Goal: Transaction & Acquisition: Purchase product/service

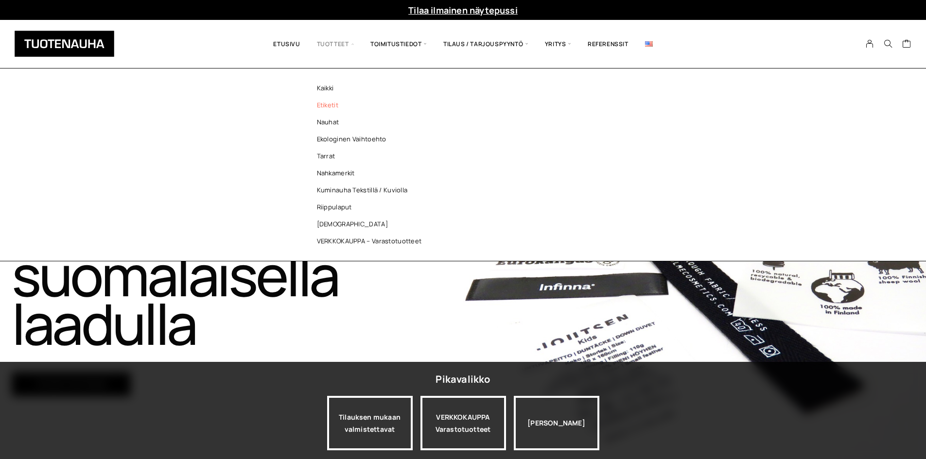
click at [340, 106] on link "Etiketit" at bounding box center [371, 105] width 141 height 17
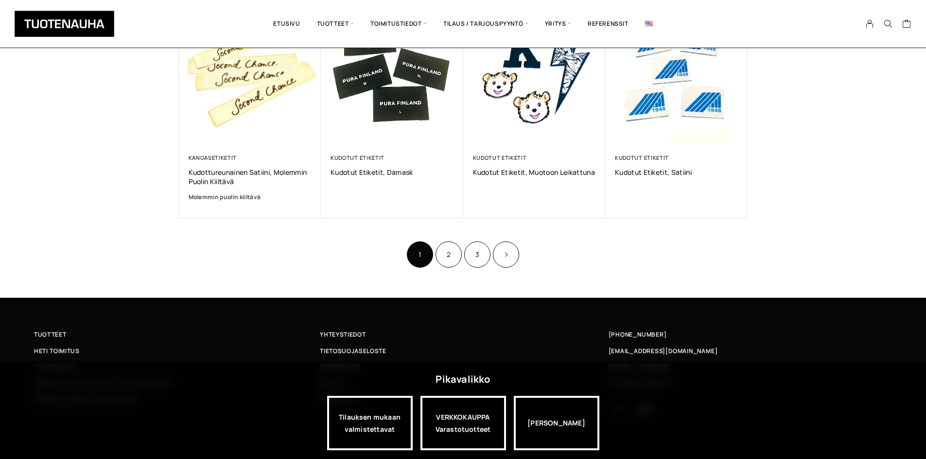
scroll to position [637, 0]
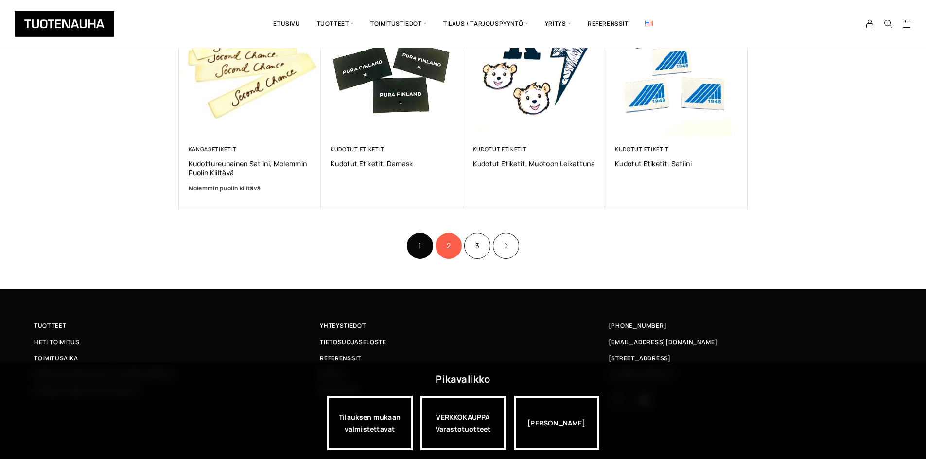
click at [441, 243] on link "2" at bounding box center [448, 246] width 26 height 26
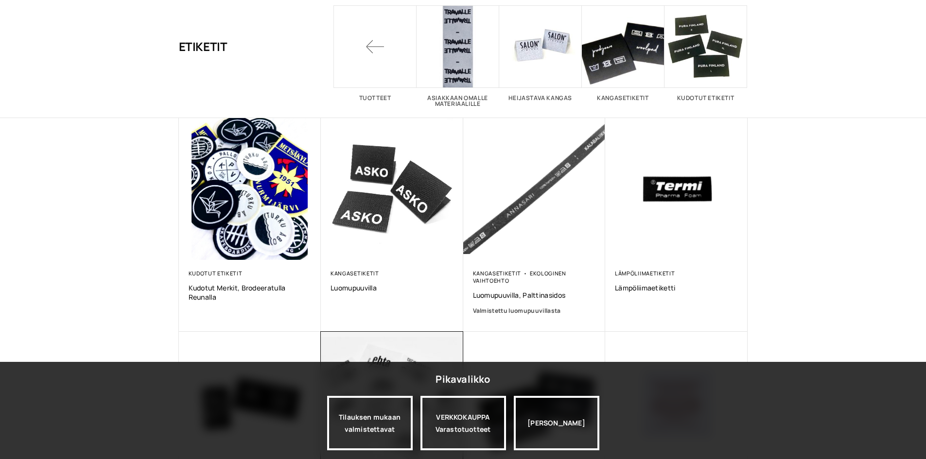
scroll to position [243, 0]
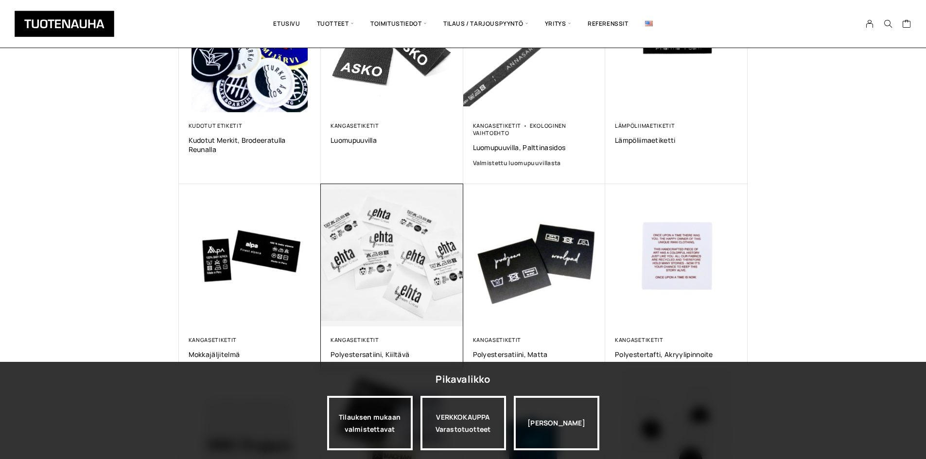
click at [381, 269] on img at bounding box center [391, 255] width 149 height 149
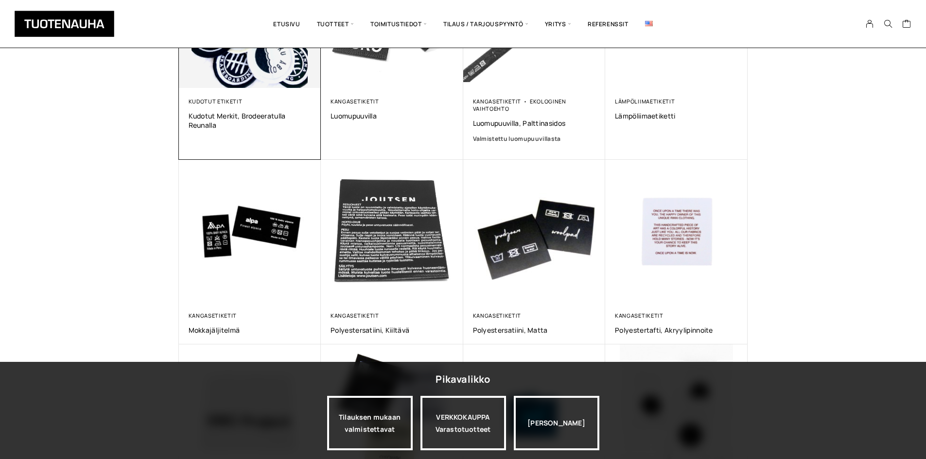
scroll to position [194, 0]
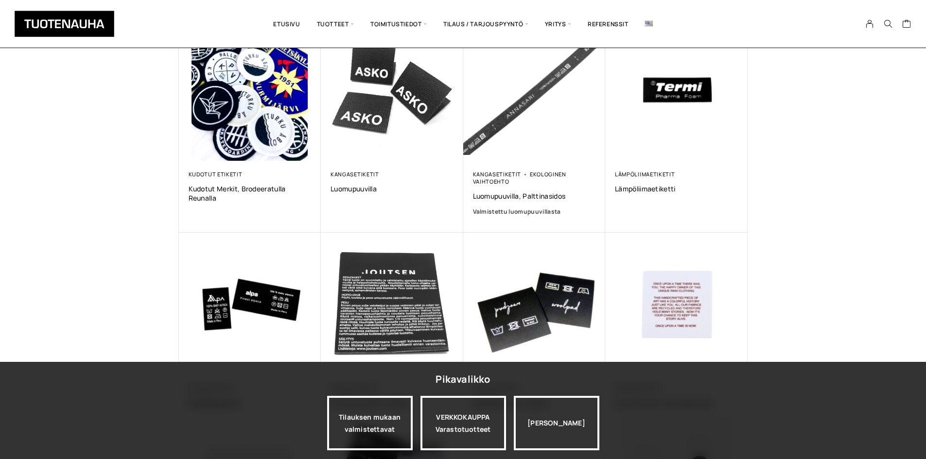
click at [109, 200] on div "Näytetään tulokset 13–24 / 26 Lajittelu: ostetuin ensin Järjestä uusimman mukaa…" at bounding box center [463, 278] width 926 height 808
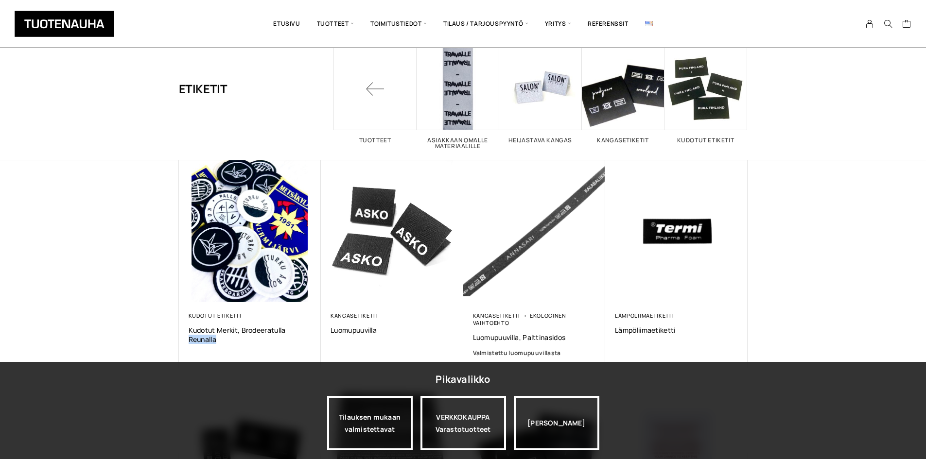
scroll to position [49, 0]
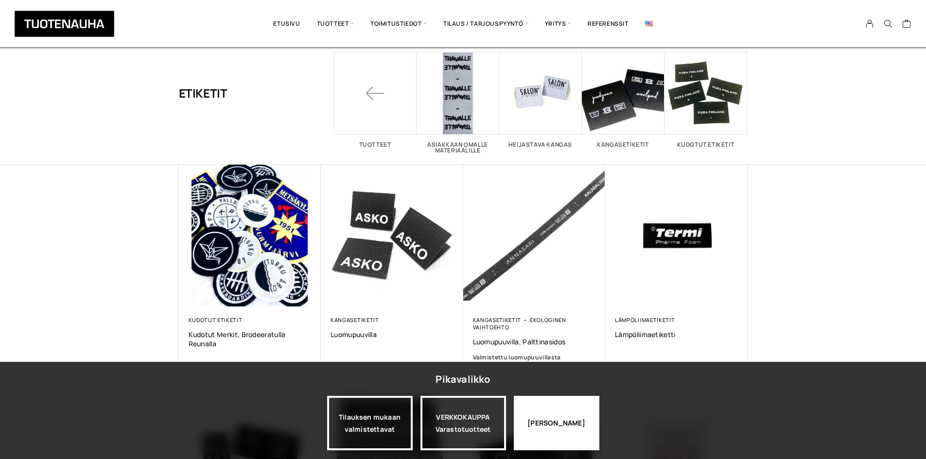
click at [550, 430] on div "Jatka katselua" at bounding box center [557, 423] width 86 height 54
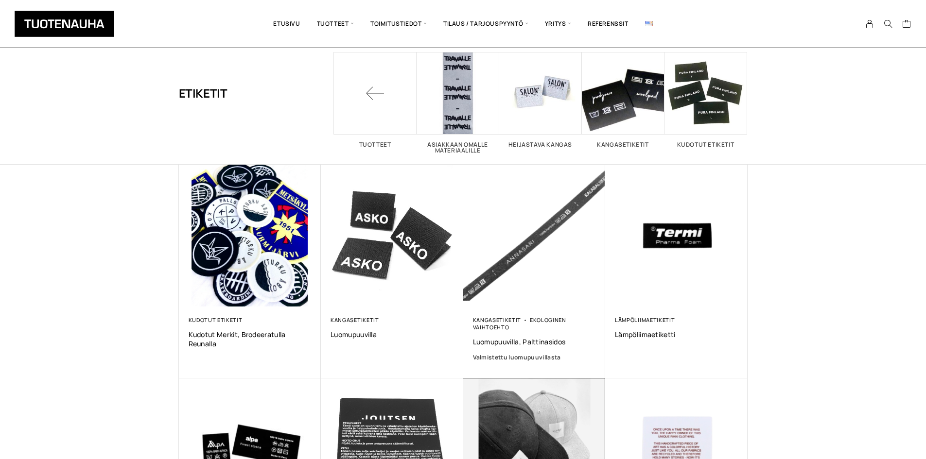
click at [518, 402] on img at bounding box center [533, 449] width 149 height 149
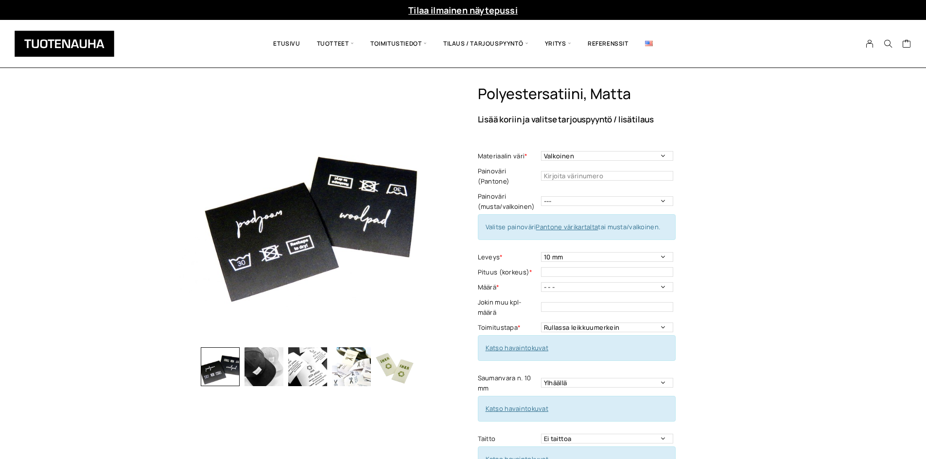
click at [45, 188] on div "Polyestersatiini, matta Lisää koriin ja valitse tarjouspyyntö / lisätilaus Mate…" at bounding box center [463, 464] width 926 height 759
